Goal: Task Accomplishment & Management: Complete application form

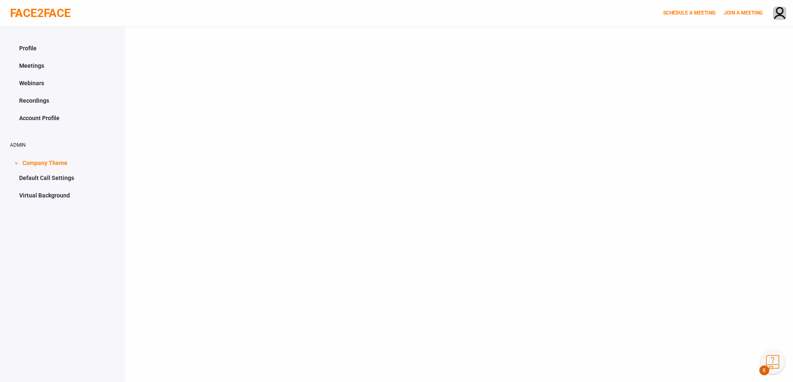
click at [768, 360] on button "Knowledge Center Bot, also known as KC Bot is an onboarding assistant that allo…" at bounding box center [772, 362] width 24 height 24
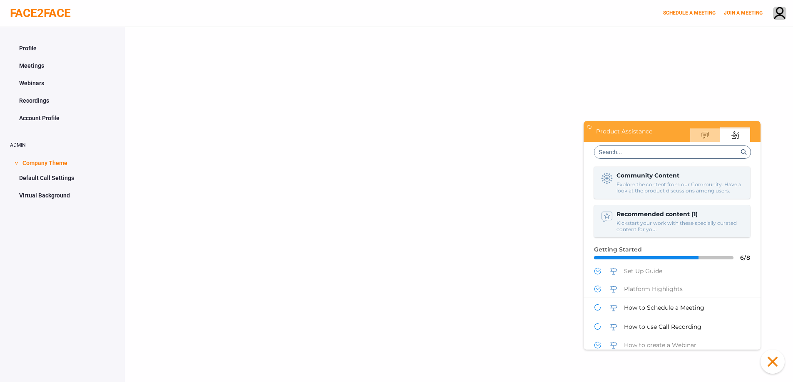
click at [466, 144] on div at bounding box center [459, 218] width 668 height 382
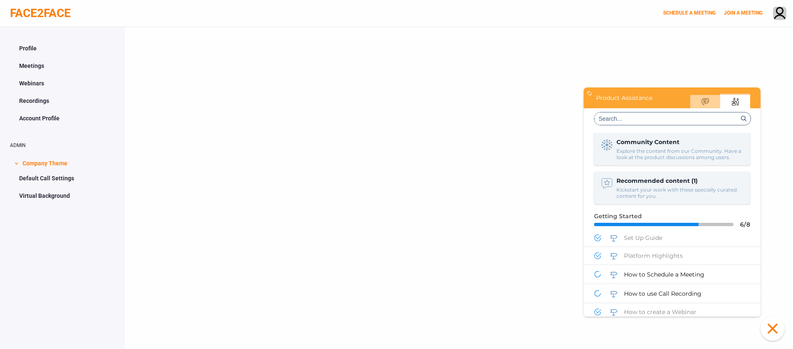
drag, startPoint x: 774, startPoint y: 330, endPoint x: 761, endPoint y: 353, distance: 26.3
click at [774, 330] on button "Click to close the Knowledge Center Bot window." at bounding box center [772, 328] width 24 height 24
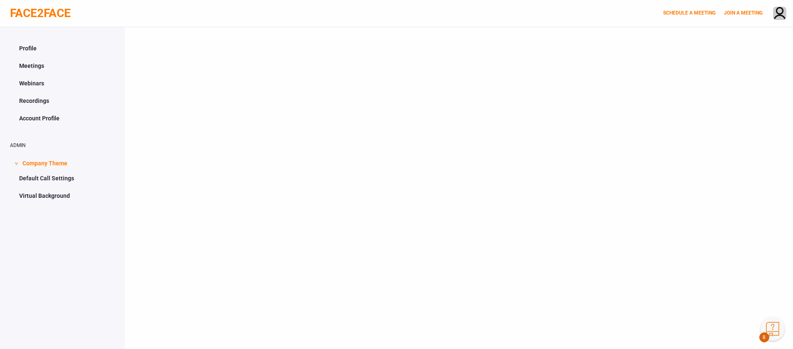
click at [772, 331] on button "Knowledge Center Bot, also known as KC Bot is an onboarding assistant that allo…" at bounding box center [772, 328] width 24 height 24
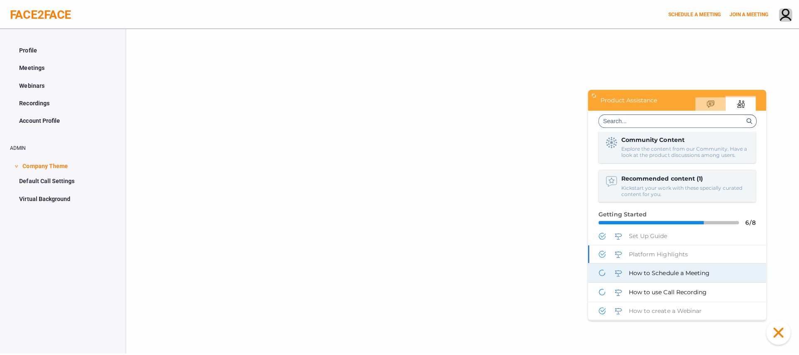
scroll to position [12, 0]
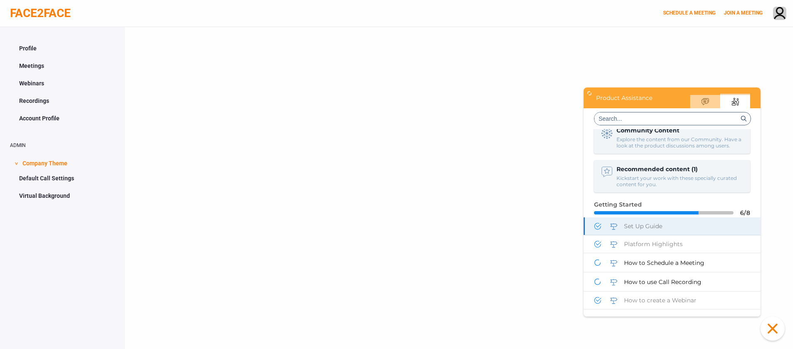
click at [654, 228] on span "Set Up Guide" at bounding box center [643, 225] width 38 height 7
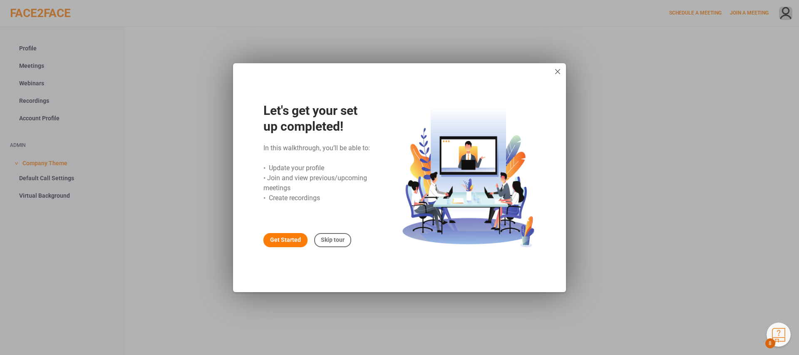
click at [284, 240] on div "Get Started" at bounding box center [285, 240] width 44 height 14
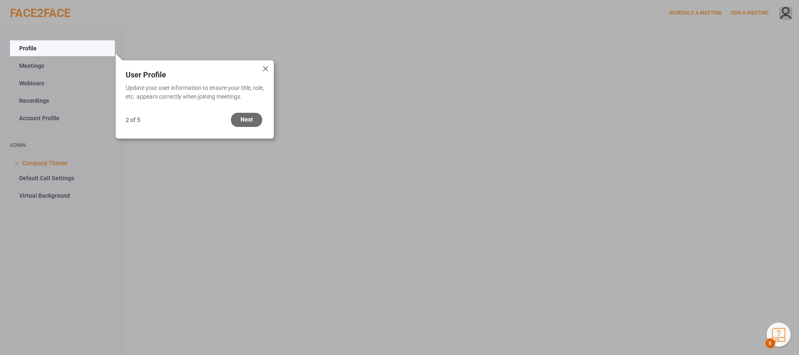
click at [246, 122] on div "Next" at bounding box center [246, 120] width 31 height 14
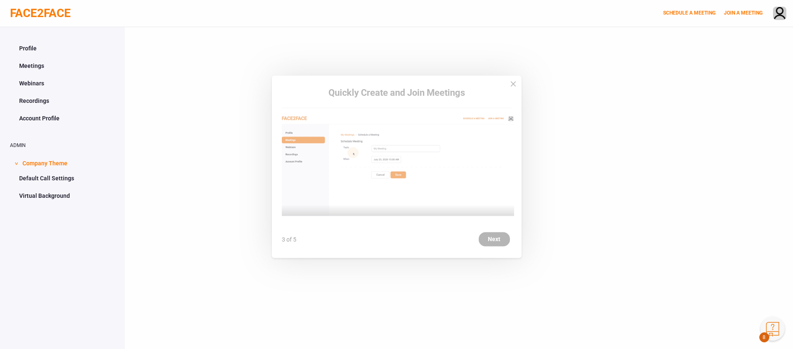
click at [491, 242] on div "Next" at bounding box center [494, 247] width 31 height 14
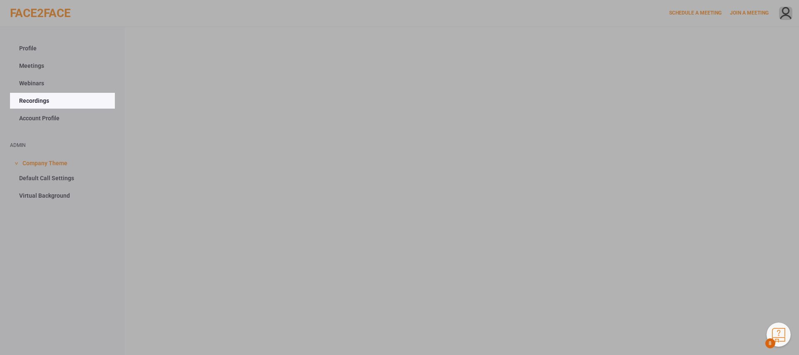
click at [257, 119] on div "Next" at bounding box center [251, 121] width 31 height 14
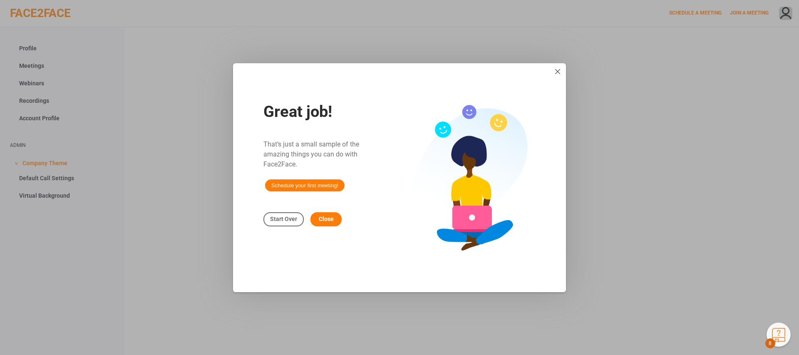
click at [317, 186] on span "Schedule your first meeting!" at bounding box center [304, 185] width 79 height 12
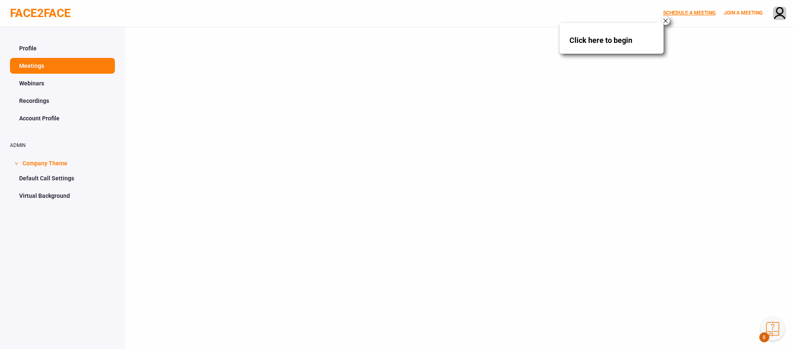
click at [685, 10] on link "SCHEDULE A MEETING" at bounding box center [689, 13] width 52 height 6
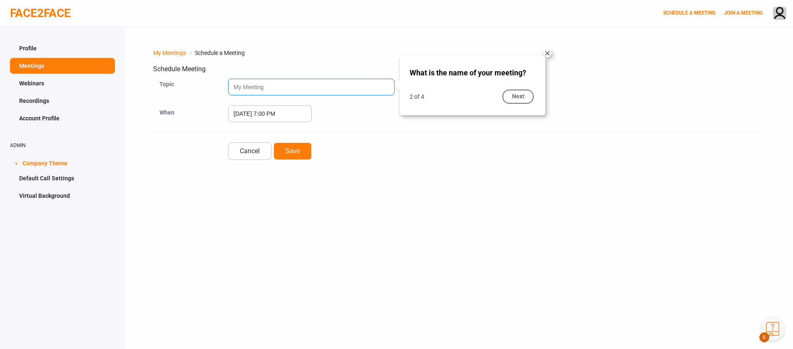
click at [265, 86] on input "text" at bounding box center [311, 87] width 166 height 17
type input "Test"
click at [516, 90] on div "Next" at bounding box center [517, 96] width 31 height 14
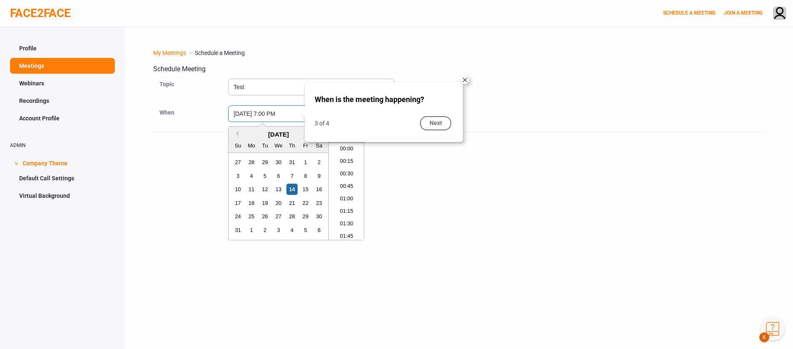
click at [276, 114] on input "August 14, 2025 7:00 PM" at bounding box center [270, 113] width 84 height 17
click at [303, 184] on div "15" at bounding box center [305, 189] width 11 height 11
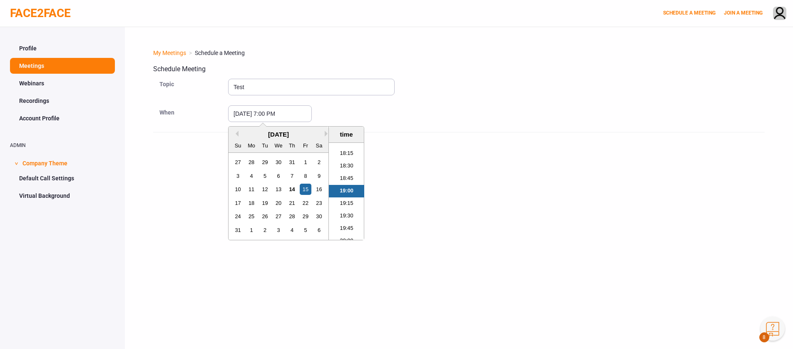
click at [345, 206] on li "19:15" at bounding box center [346, 203] width 35 height 12
type input "August 15, 2025 7:15 PM"
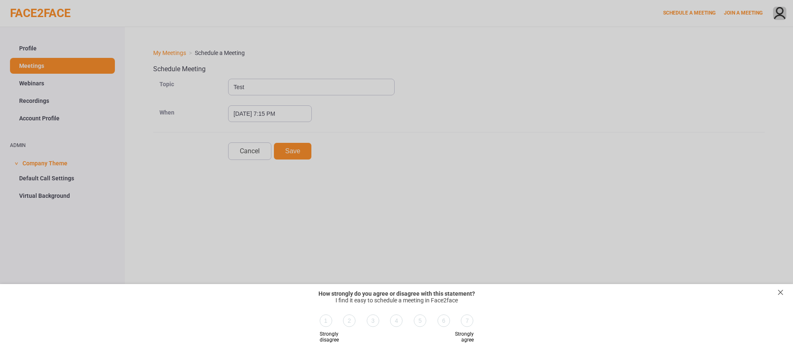
click at [290, 152] on div at bounding box center [396, 174] width 793 height 349
click at [780, 291] on div "exit survey" at bounding box center [780, 292] width 8 height 8
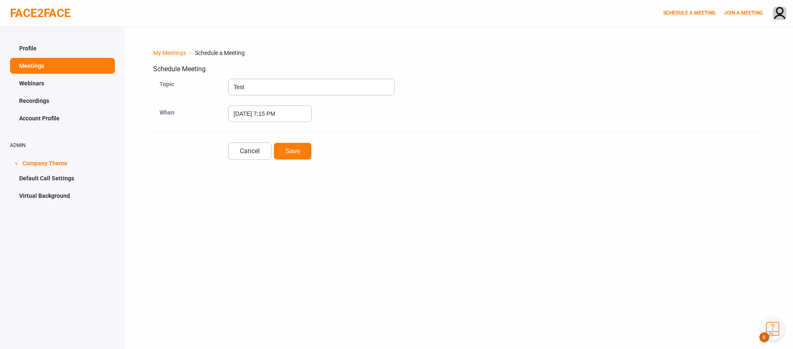
click at [769, 323] on button "Knowledge Center Bot, also known as KC Bot is an onboarding assistant that allo…" at bounding box center [772, 328] width 24 height 24
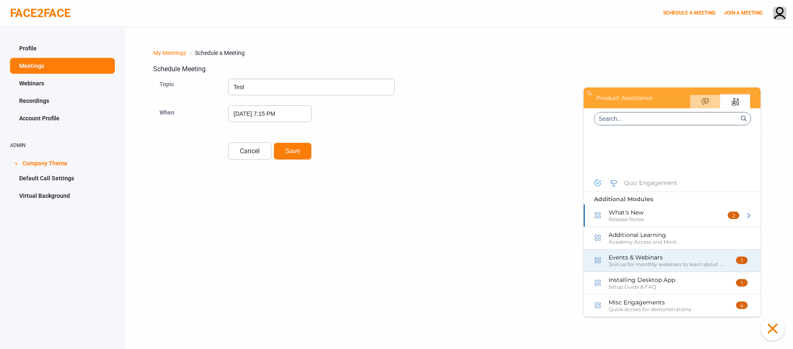
scroll to position [310, 0]
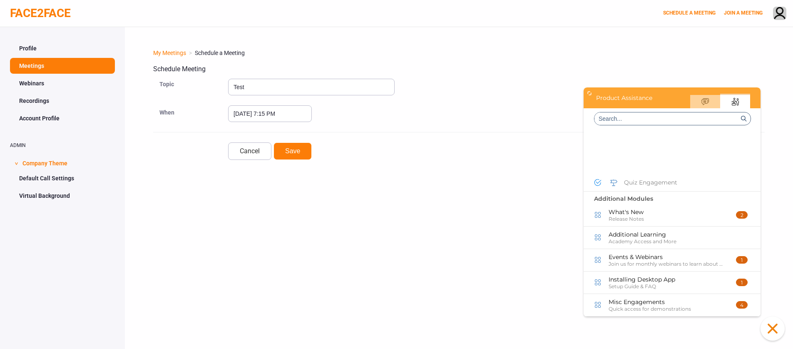
click at [773, 335] on button "Click to close the Knowledge Center Bot window." at bounding box center [772, 328] width 24 height 24
